Goal: Task Accomplishment & Management: Complete application form

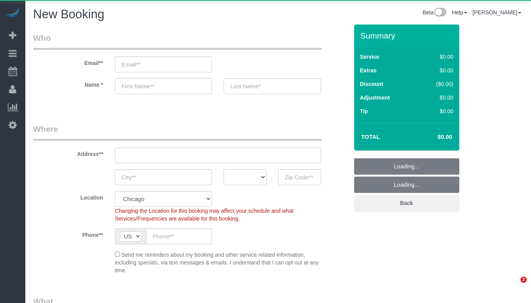
select select "512"
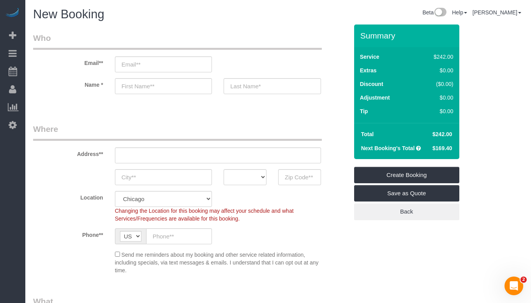
click at [294, 35] on legend "Who" at bounding box center [177, 41] width 289 height 18
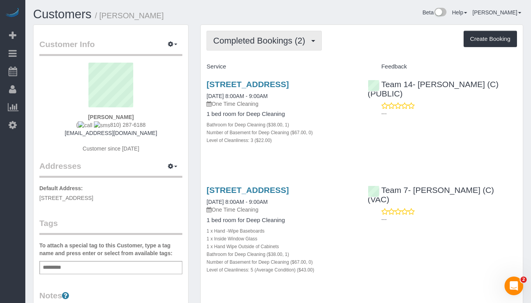
click at [266, 36] on span "Completed Bookings (2)" at bounding box center [261, 41] width 96 height 10
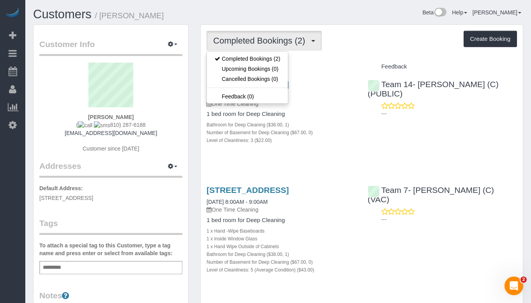
click at [266, 36] on span "Completed Bookings (2)" at bounding box center [261, 41] width 96 height 10
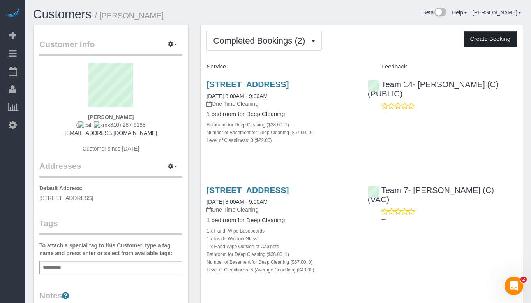
click at [497, 38] on button "Create Booking" at bounding box center [490, 39] width 53 height 16
select select "IL"
select select "string:fspay-54309dbc-cb31-47e6-b361-0852335fc74a"
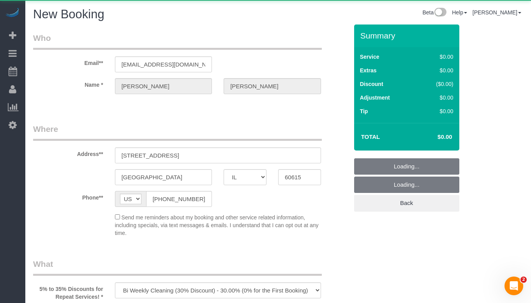
select select "512"
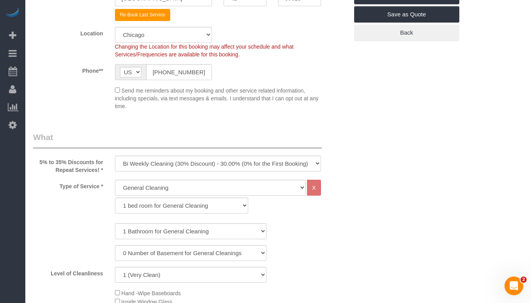
scroll to position [234, 0]
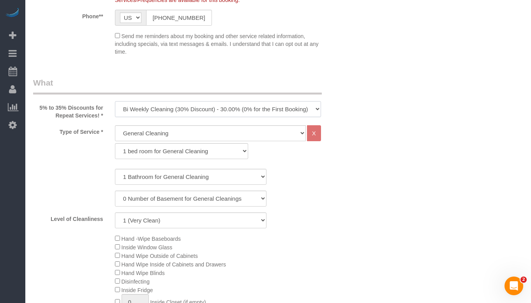
click at [203, 111] on select "One Time Cleaning Weekly Cleaning (35% Discount) - 35.00% (0% for the First Boo…" at bounding box center [218, 109] width 206 height 16
select select "object:1553"
click at [115, 101] on select "One Time Cleaning Weekly Cleaning (35% Discount) - 35.00% (0% for the First Boo…" at bounding box center [218, 109] width 206 height 16
click at [309, 171] on div "1 Bathroom for General Cleaning 2 Bathroom for General Cleanings 3 Bathroom for…" at bounding box center [190, 177] width 327 height 16
click at [226, 130] on select "General Cleaning Deep Cleaning Move-in / Move-out Cleaning COUNTS Cleaning" at bounding box center [210, 133] width 191 height 16
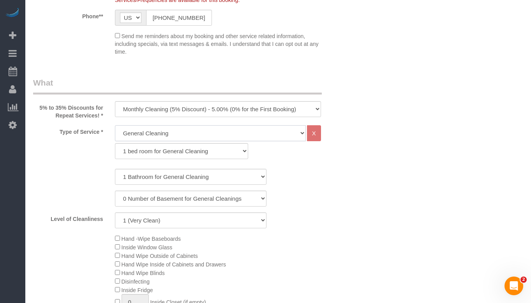
select select "513"
click at [115, 125] on select "General Cleaning Deep Cleaning Move-in / Move-out Cleaning COUNTS Cleaning" at bounding box center [210, 133] width 191 height 16
select select "291"
click at [220, 223] on select "1 (Very Clean) 2 3 4 5 (Average Condition) 6 7 8 9 10 (Extremely Dirty)" at bounding box center [191, 221] width 152 height 16
click at [115, 213] on select "1 (Very Clean) 2 3 4 5 (Average Condition) 6 7 8 9 10 (Extremely Dirty)" at bounding box center [191, 221] width 152 height 16
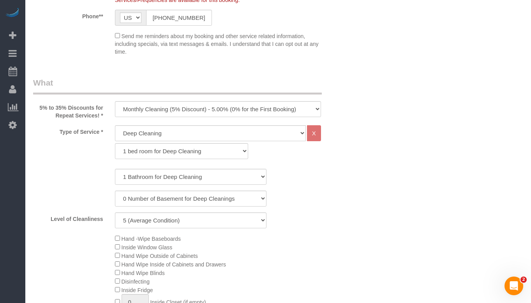
click at [301, 198] on div "0 Number of Basement for Deep Cleanings 1 Number of Basement for Deep Cleaning …" at bounding box center [190, 199] width 327 height 16
click at [220, 223] on select "1 (Very Clean) 2 3 4 5 (Average Condition) 6 7 8 9 10 (Extremely Dirty)" at bounding box center [191, 221] width 152 height 16
click at [115, 213] on select "1 (Very Clean) 2 3 4 5 (Average Condition) 6 7 8 9 10 (Extremely Dirty)" at bounding box center [191, 221] width 152 height 16
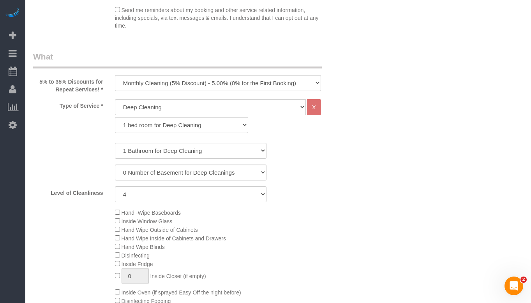
scroll to position [273, 0]
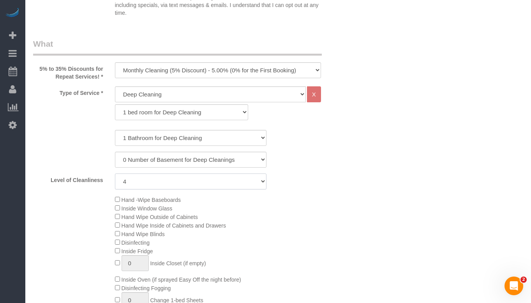
click at [200, 177] on select "1 (Very Clean) 2 3 4 5 (Average Condition) 6 7 8 9 10 (Extremely Dirty)" at bounding box center [191, 182] width 152 height 16
select select "3"
click at [115, 174] on select "1 (Very Clean) 2 3 4 5 (Average Condition) 6 7 8 9 10 (Extremely Dirty)" at bounding box center [191, 182] width 152 height 16
click at [346, 171] on div "1 Bathroom for Deep Cleaning 2 Bathroom for Deep Cleanings 3 Bathroom for Deep …" at bounding box center [190, 160] width 315 height 60
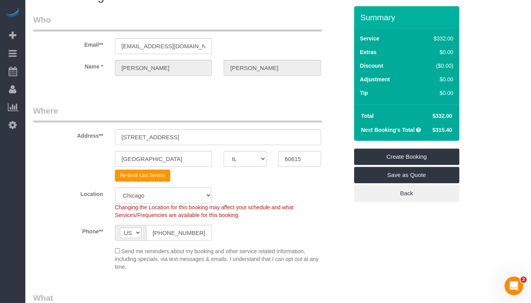
scroll to position [0, 0]
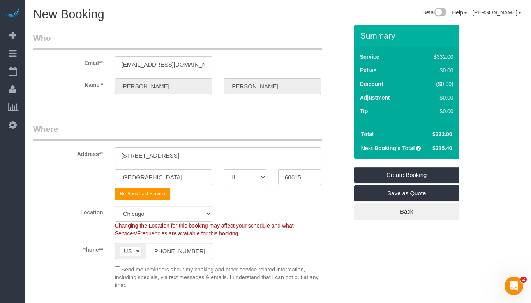
click at [189, 134] on legend "Where" at bounding box center [177, 132] width 289 height 18
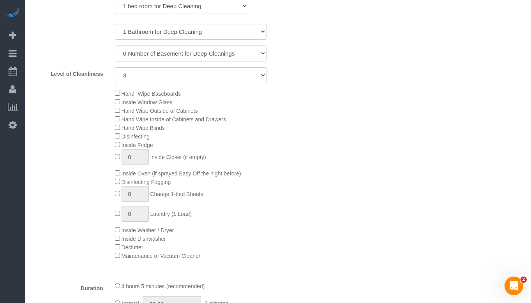
scroll to position [379, 0]
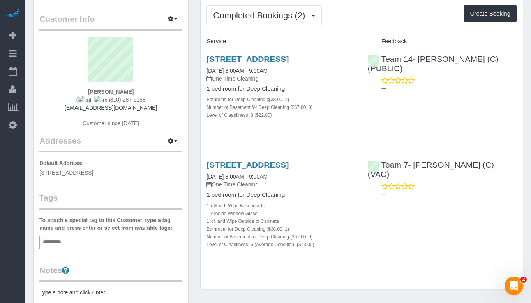
scroll to position [39, 0]
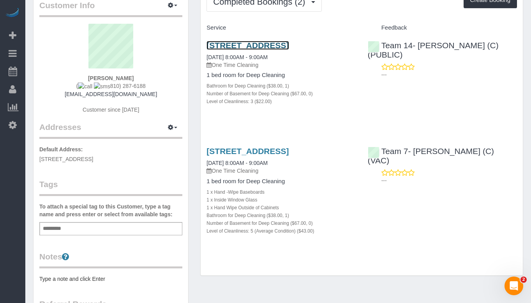
click at [285, 47] on link "[STREET_ADDRESS]" at bounding box center [247, 45] width 82 height 9
